Goal: Check status: Check status

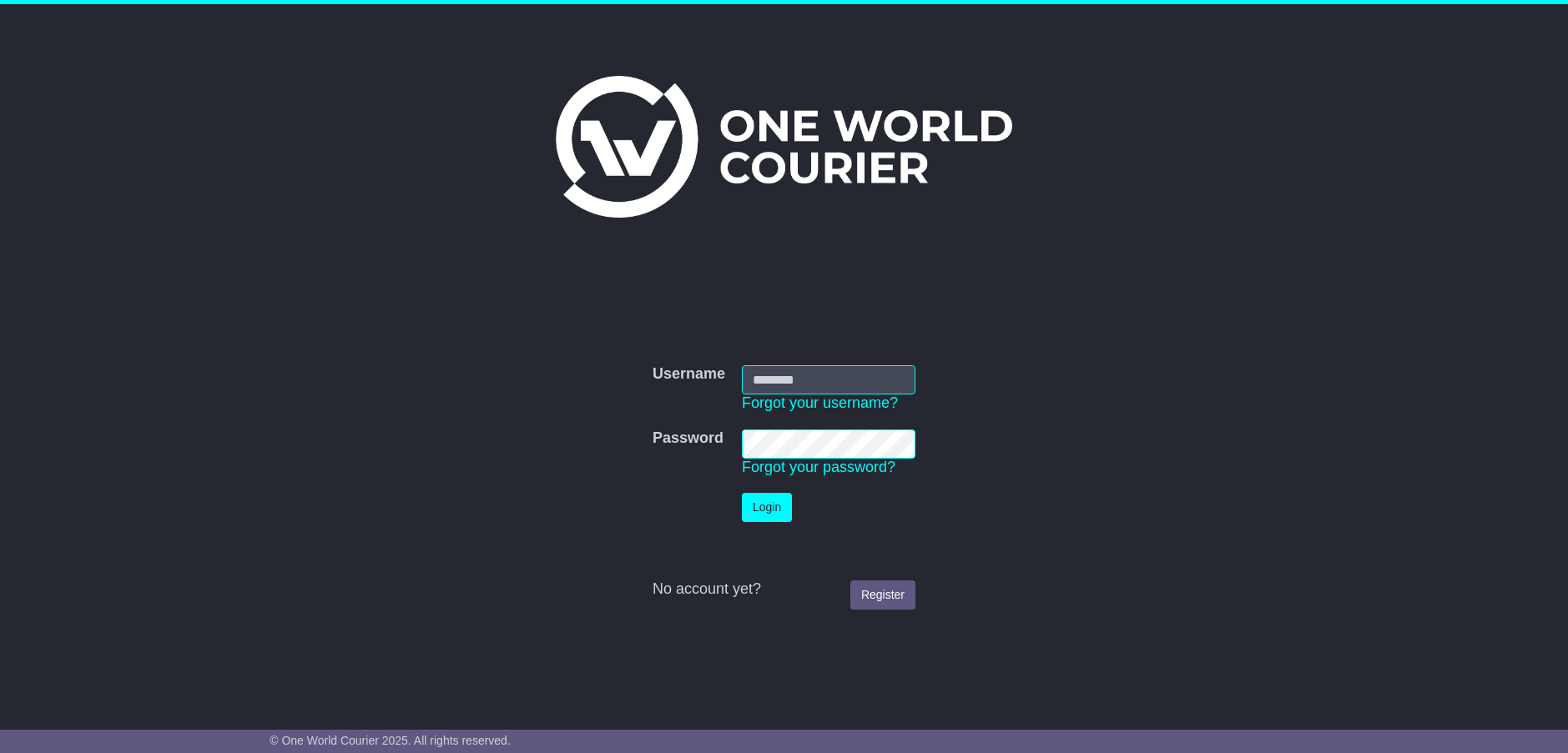
click at [784, 381] on input "Username" at bounding box center [829, 379] width 174 height 29
type input "**********"
click at [767, 514] on button "Login" at bounding box center [767, 507] width 50 height 29
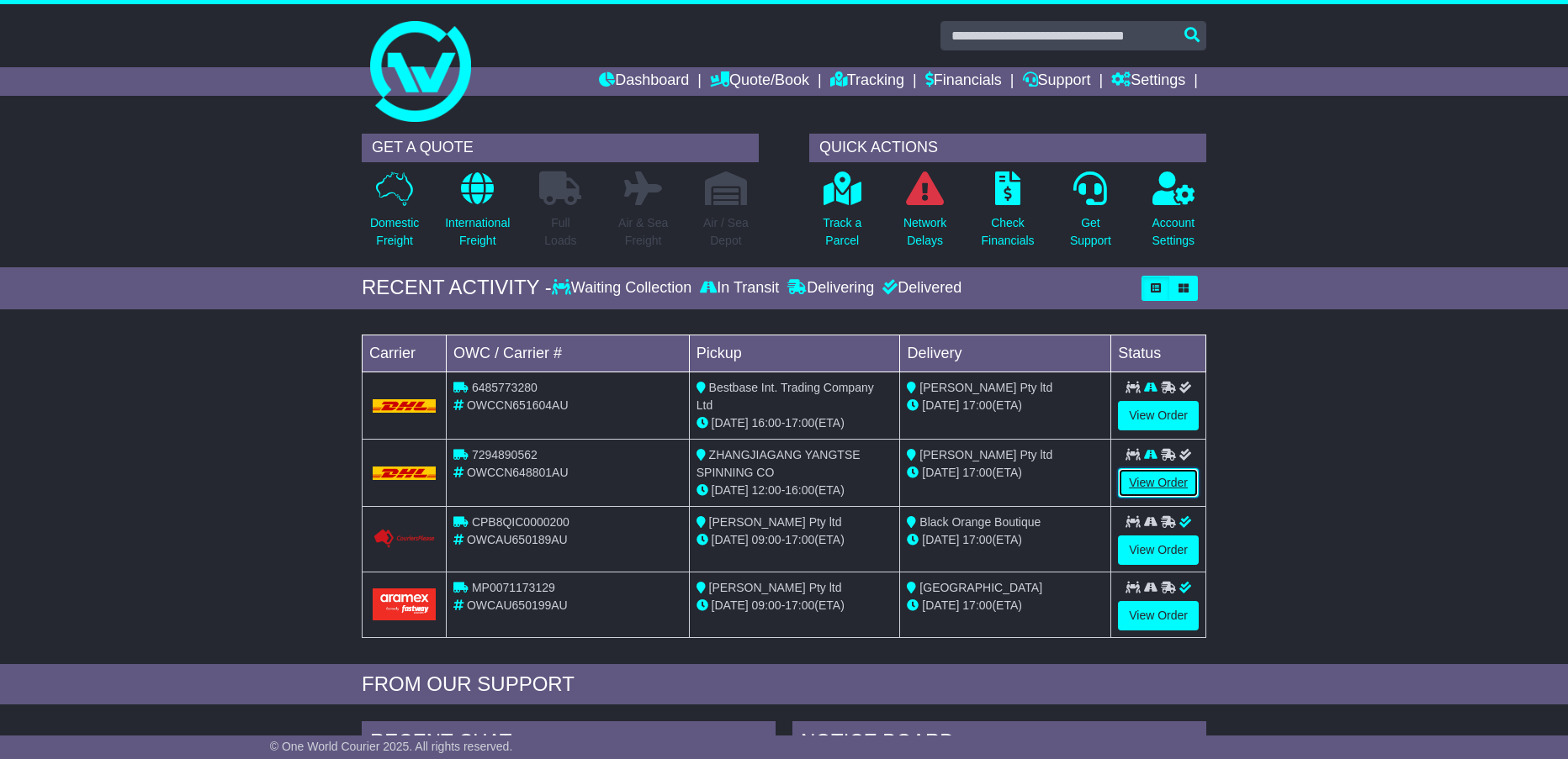
click at [1147, 480] on link "View Order" at bounding box center [1158, 482] width 80 height 29
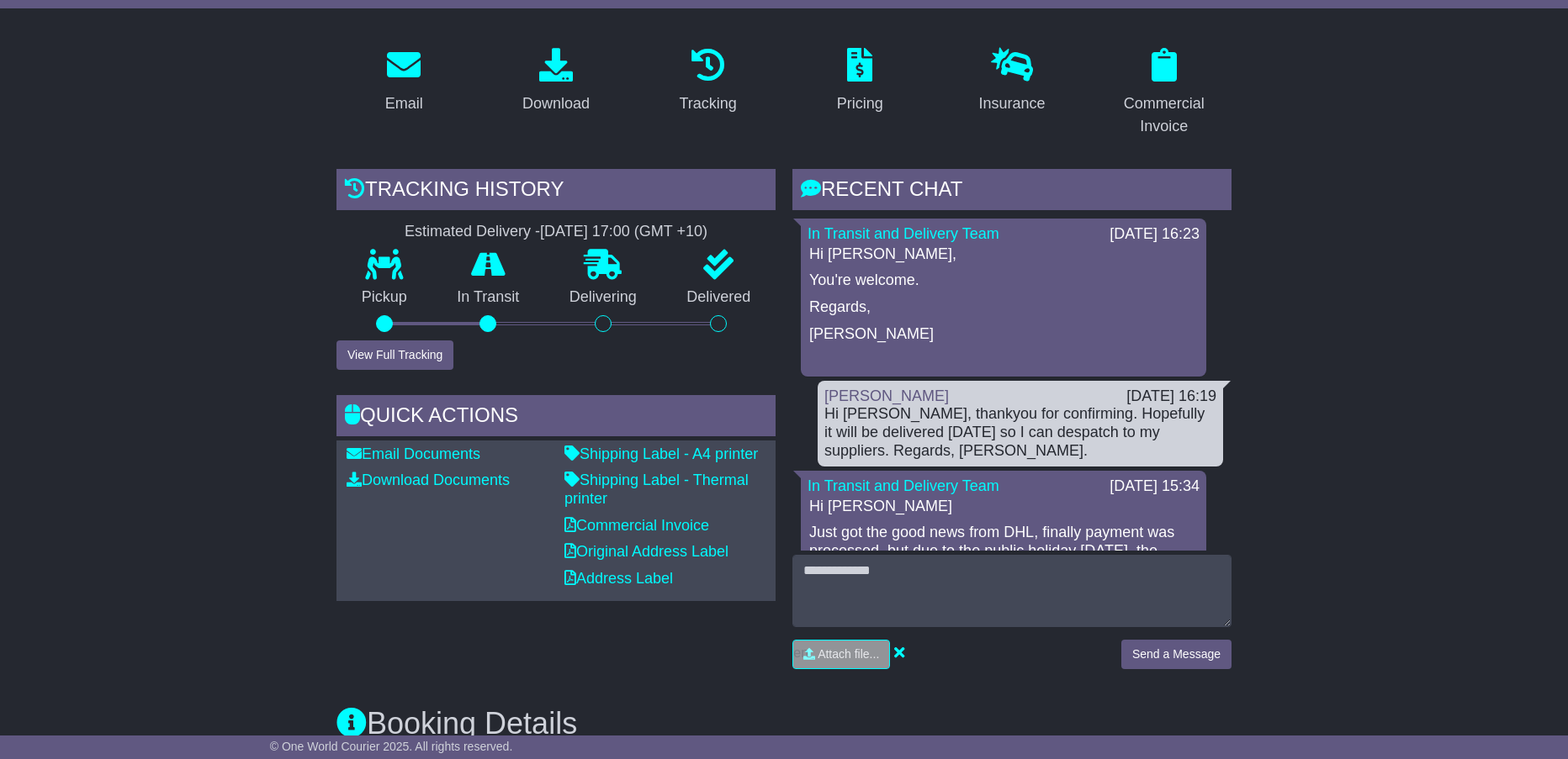
scroll to position [252, 0]
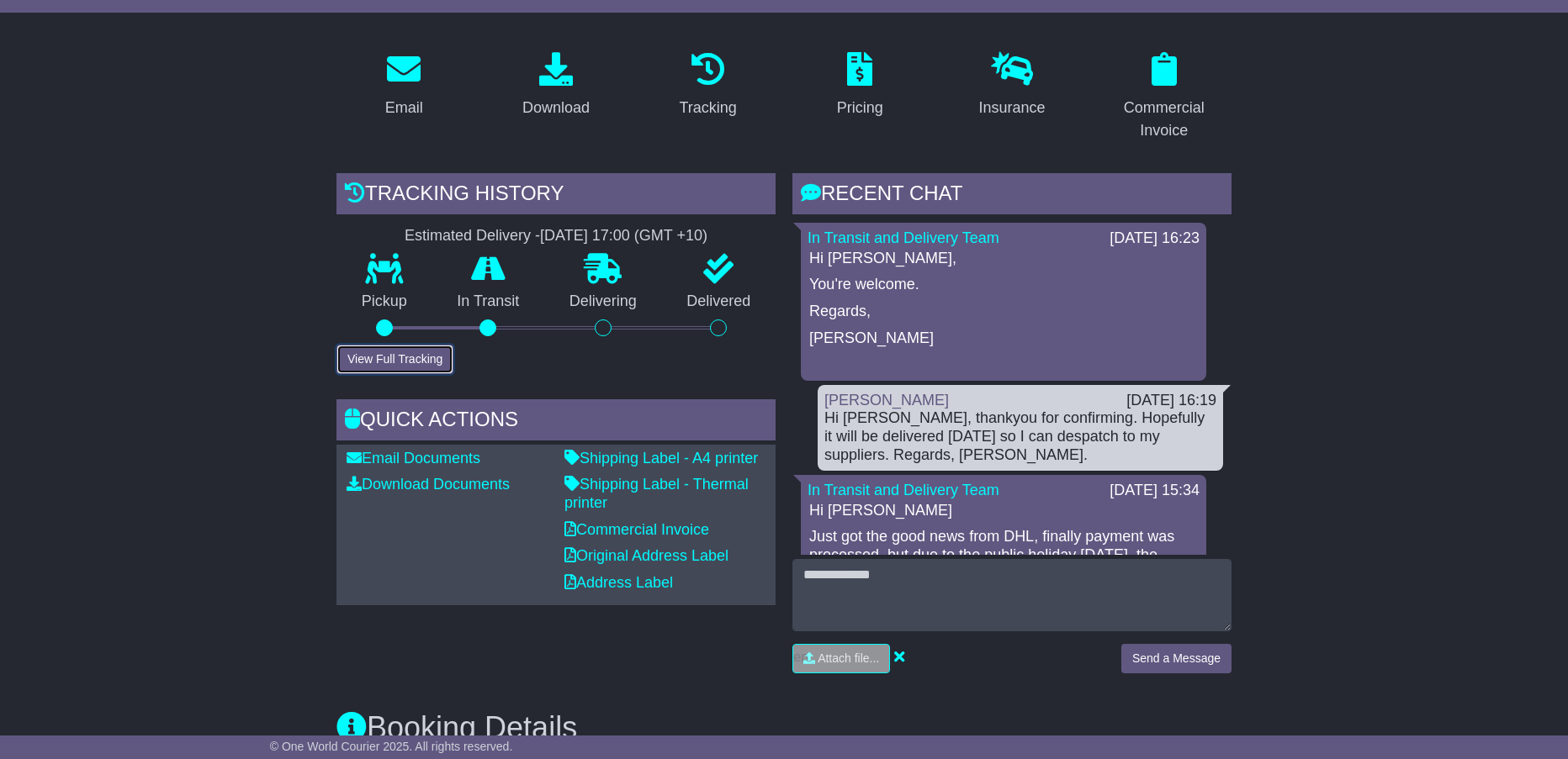
click at [397, 355] on button "View Full Tracking" at bounding box center [395, 359] width 117 height 29
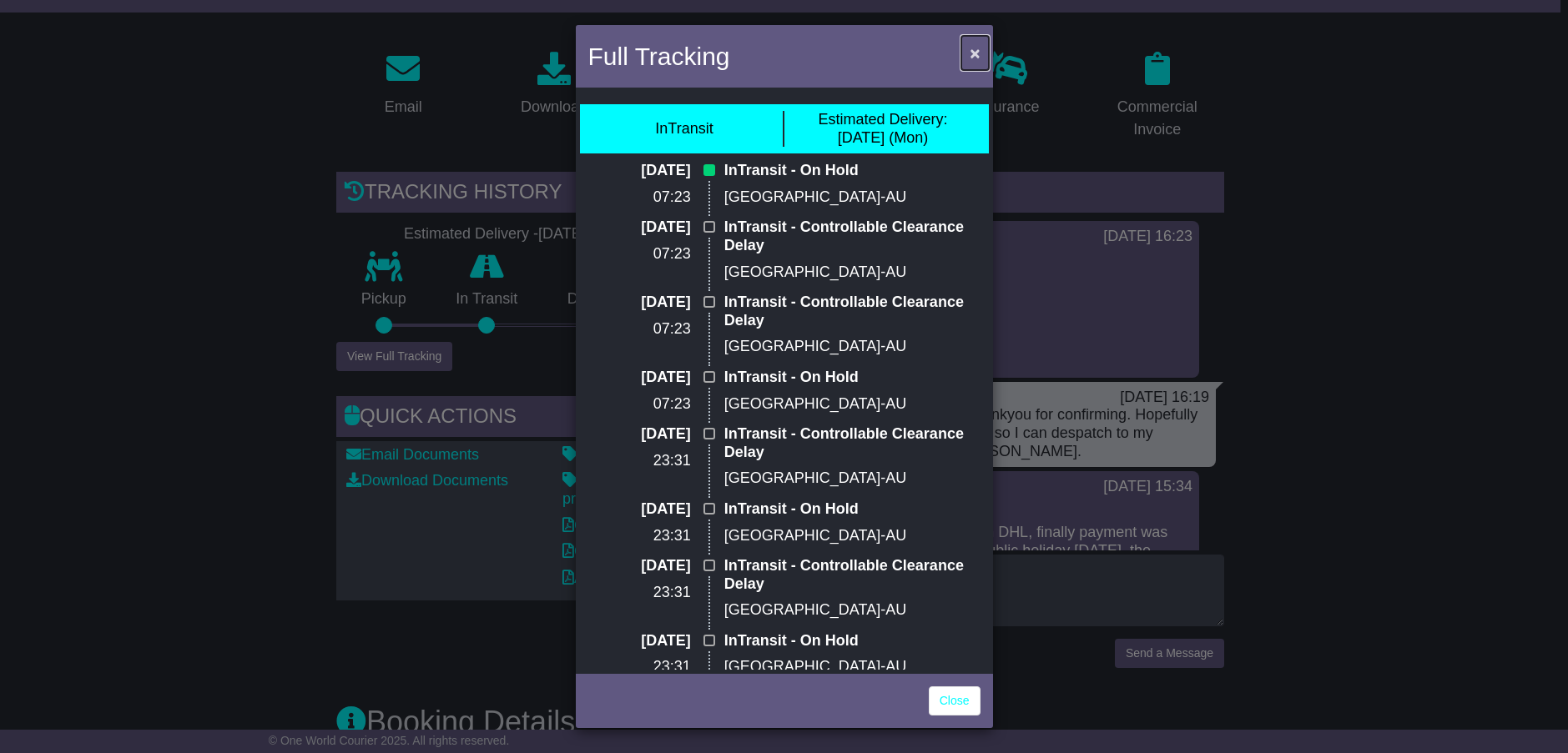
click at [968, 45] on button "×" at bounding box center [974, 53] width 27 height 34
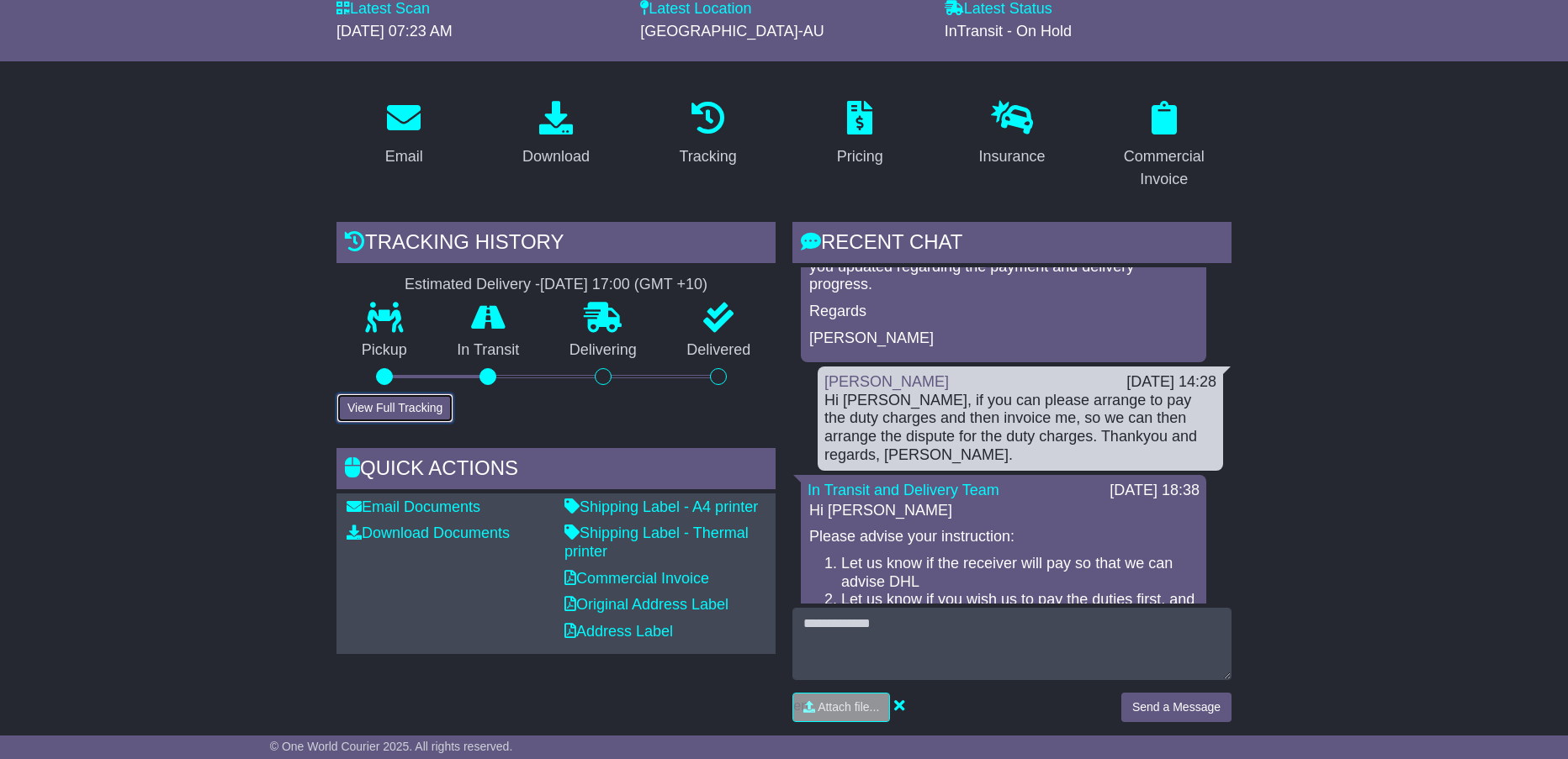
scroll to position [337, 0]
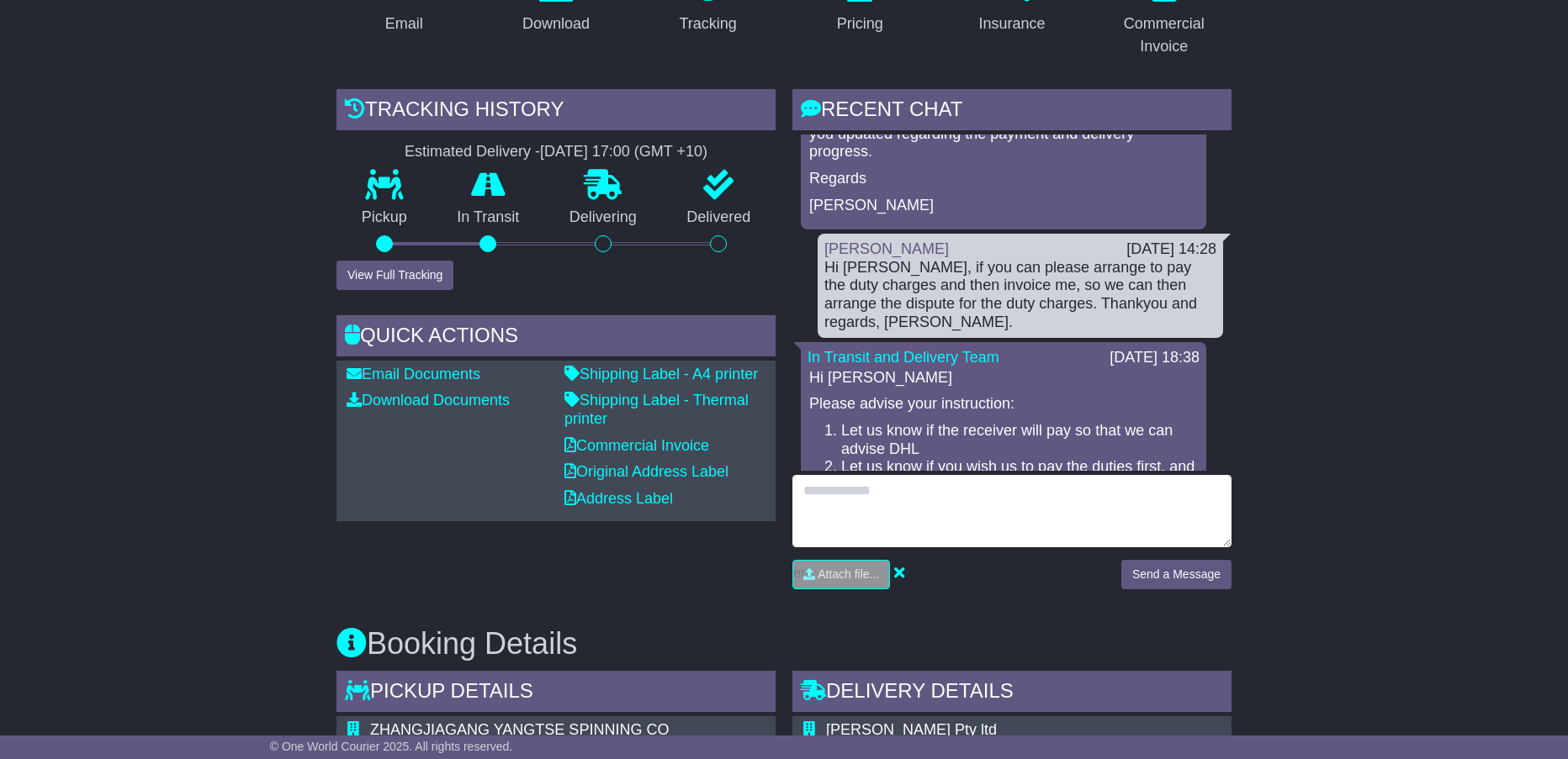
click at [822, 498] on textarea at bounding box center [1012, 510] width 439 height 72
type textarea "**********"
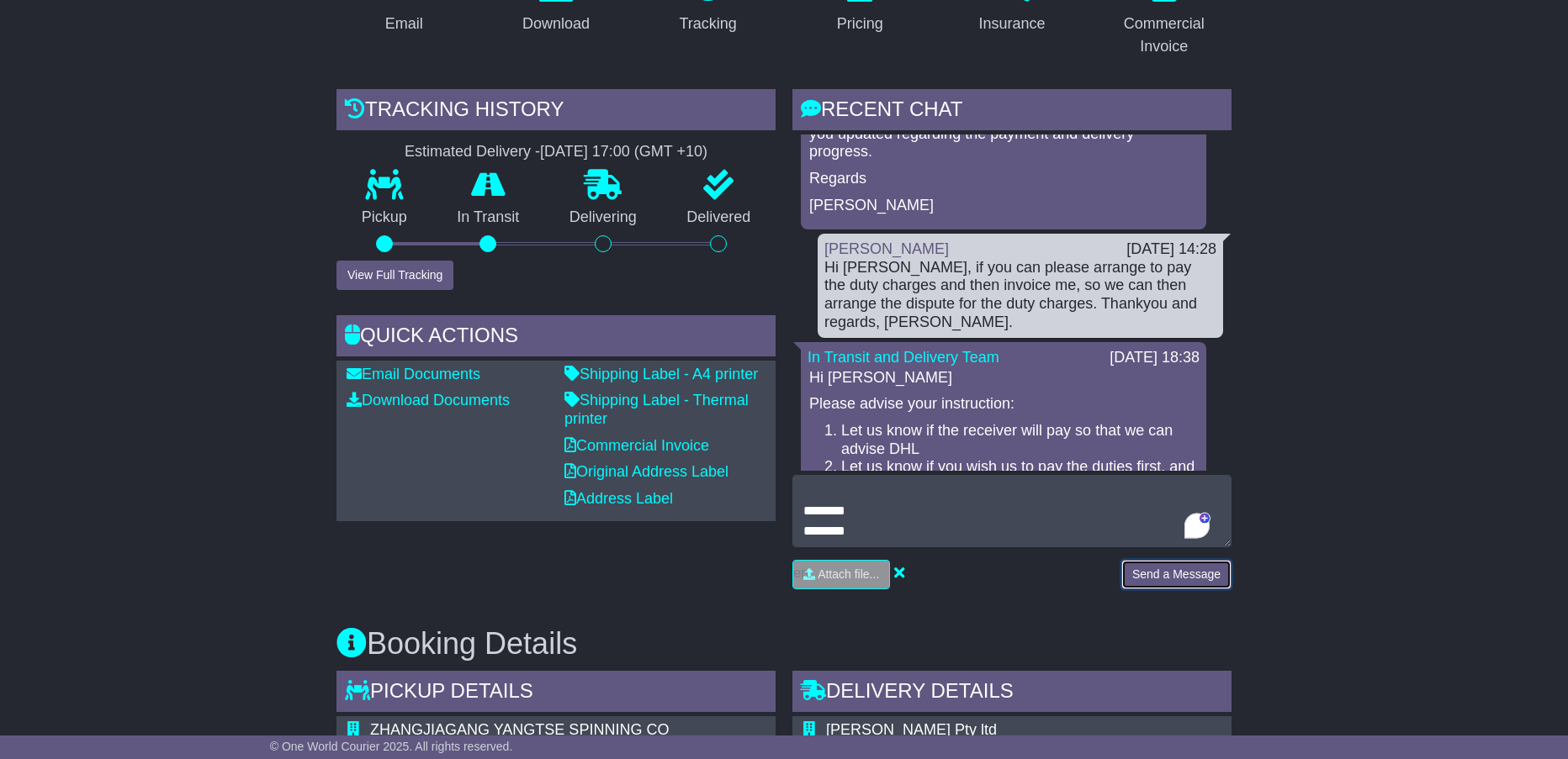
click at [1172, 576] on button "Send a Message" at bounding box center [1176, 574] width 110 height 29
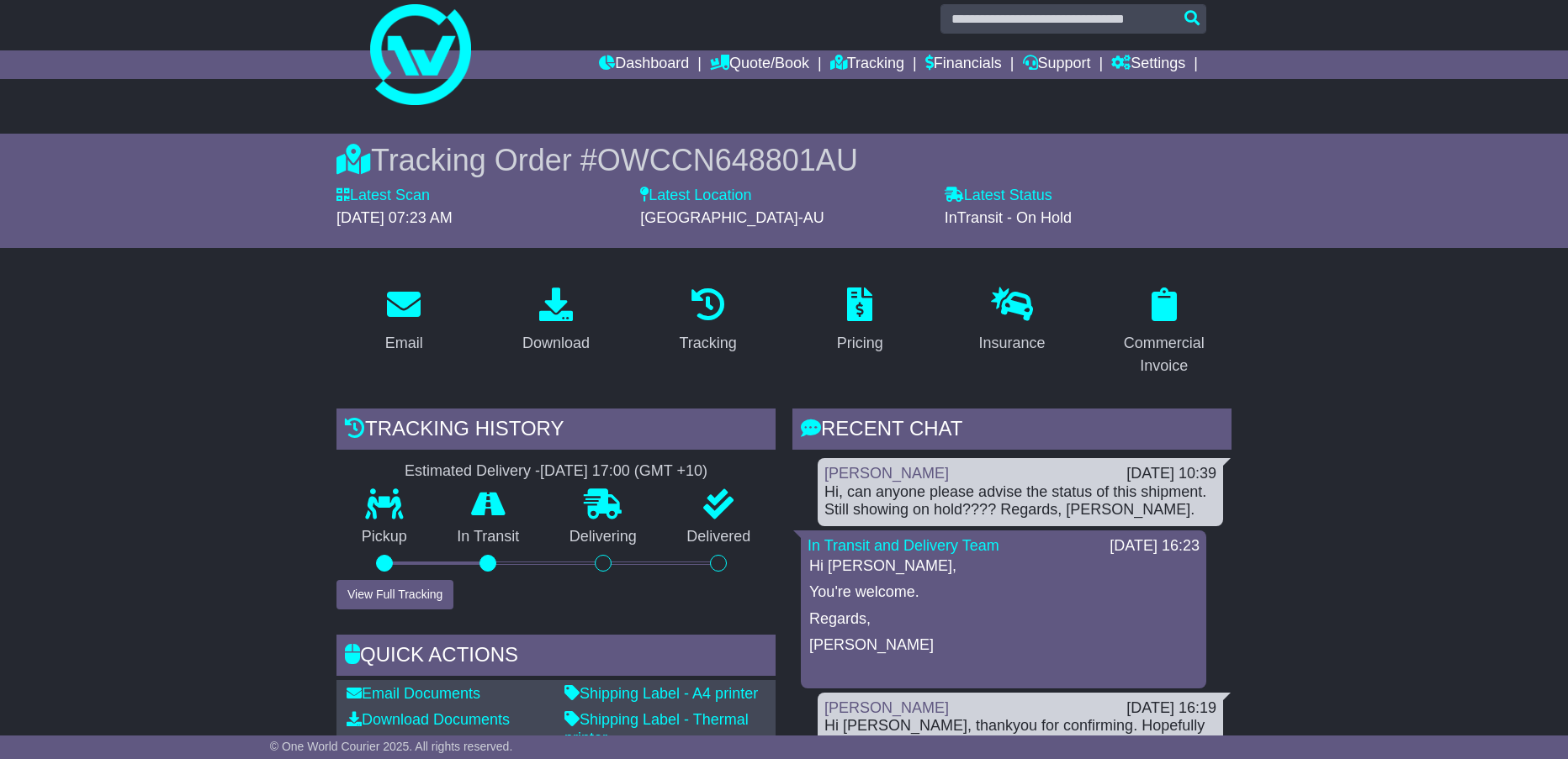
scroll to position [0, 0]
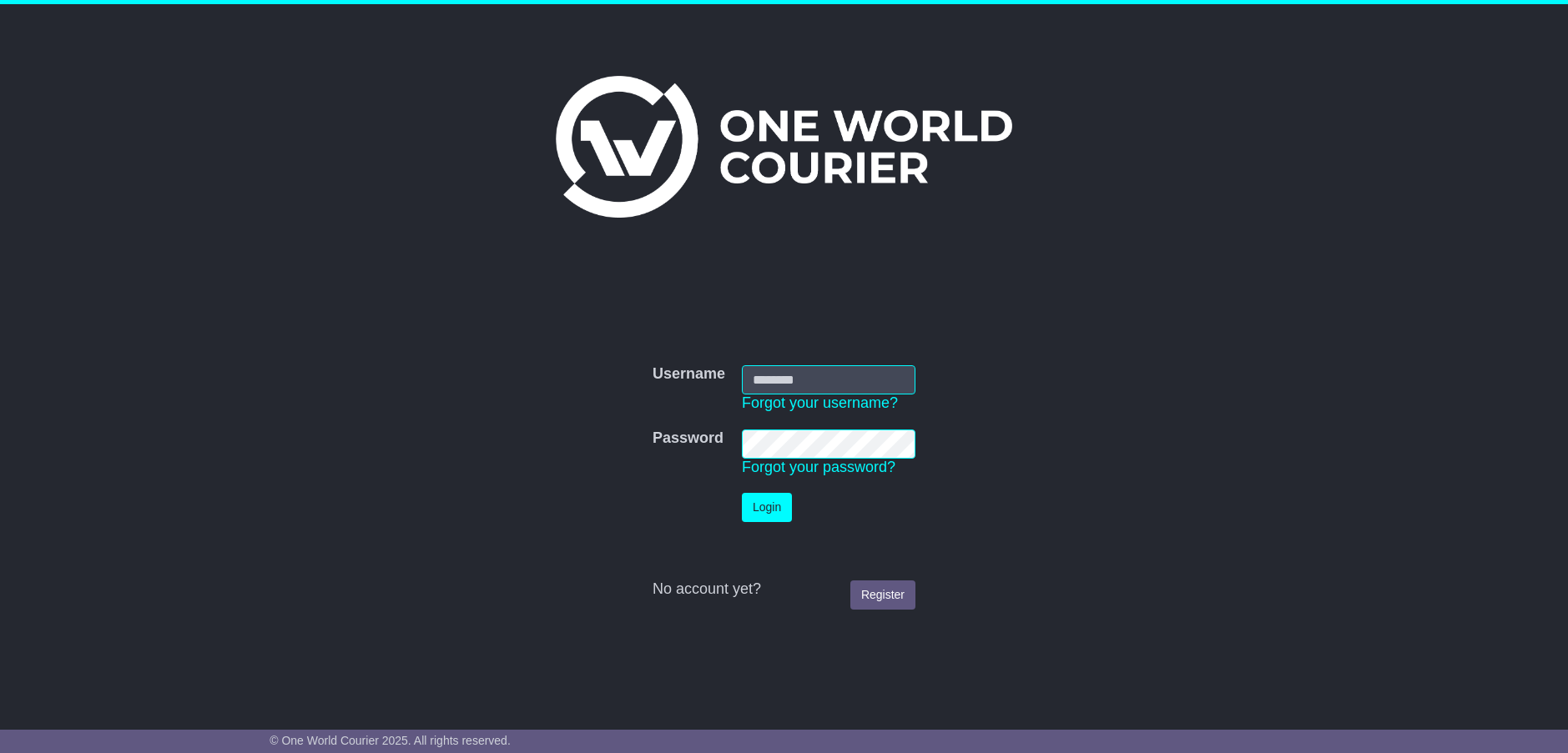
type input "*"
type input "**********"
click at [765, 504] on button "Login" at bounding box center [767, 507] width 50 height 29
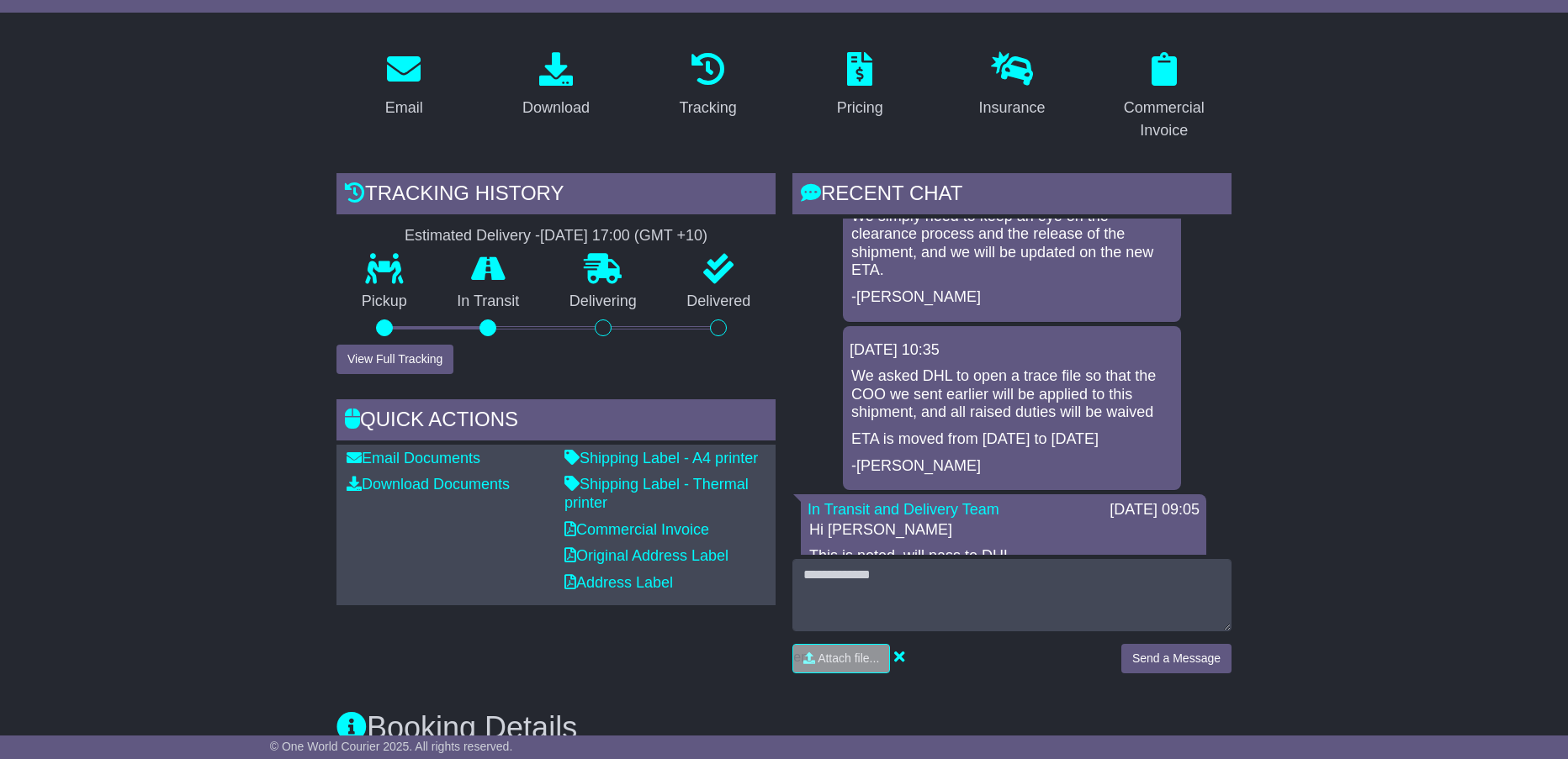
scroll to position [4170, 0]
